Goal: Information Seeking & Learning: Understand process/instructions

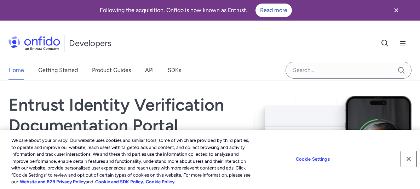
click at [409, 159] on button "Close" at bounding box center [409, 159] width 16 height 16
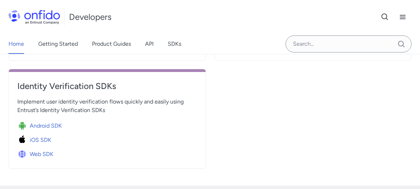
scroll to position [375, 0]
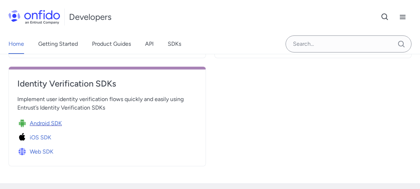
click at [45, 122] on span "Android SDK" at bounding box center [46, 123] width 32 height 8
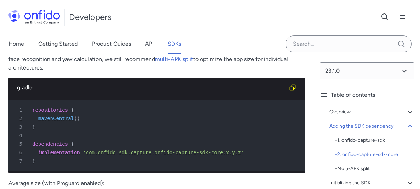
scroll to position [1093, 0]
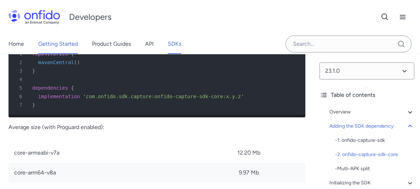
click at [52, 47] on link "Getting Started" at bounding box center [58, 44] width 40 height 20
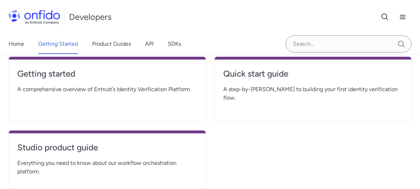
scroll to position [185, 0]
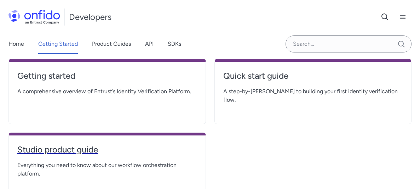
click at [45, 148] on h4 "Studio product guide" at bounding box center [107, 149] width 180 height 11
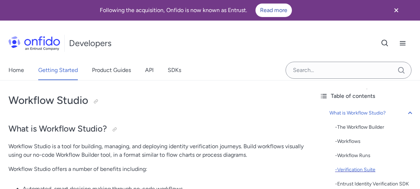
click at [357, 168] on div "- Verification Suite" at bounding box center [374, 169] width 79 height 8
